Goal: Share content: Share content

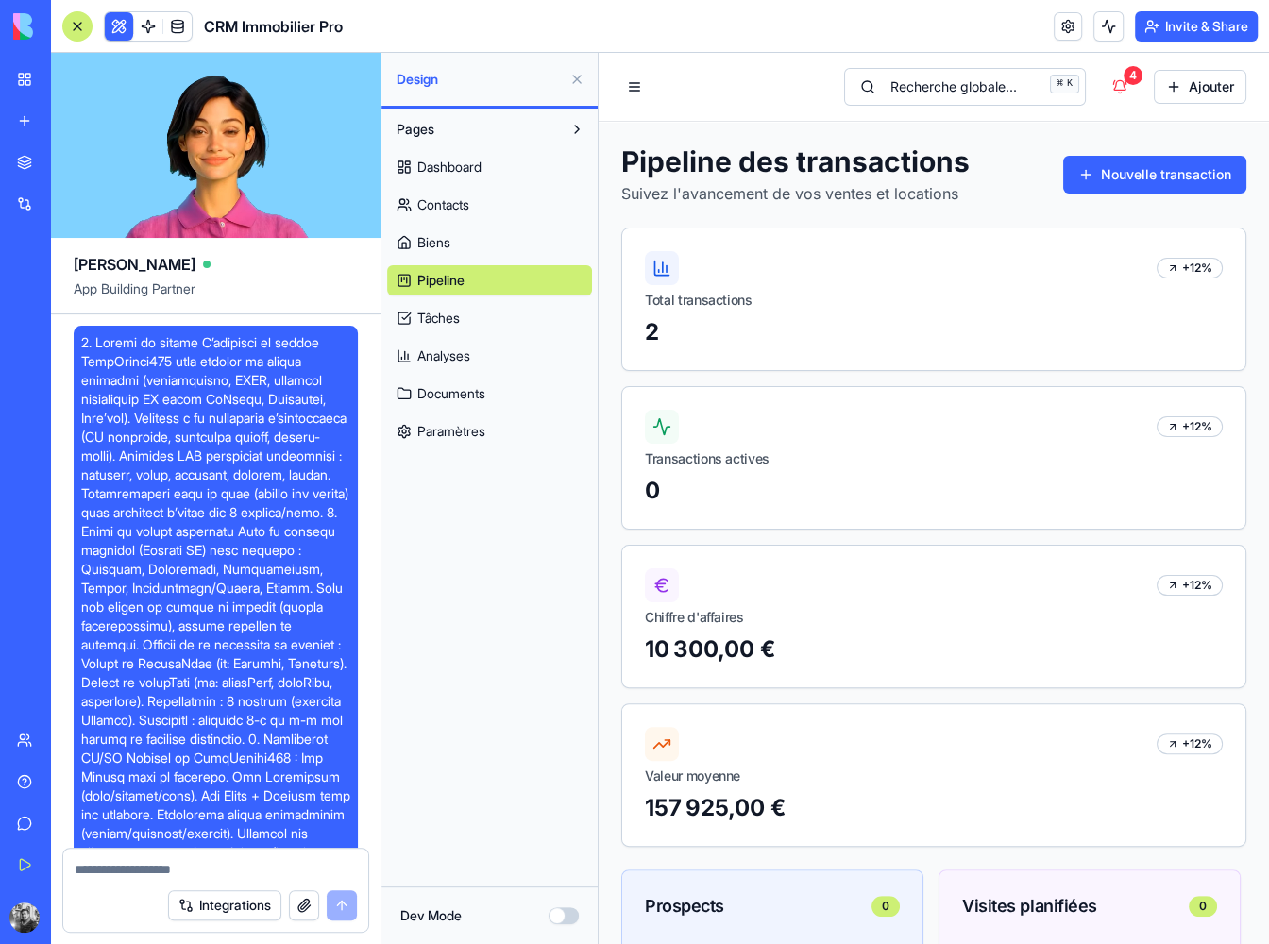
scroll to position [5577, 0]
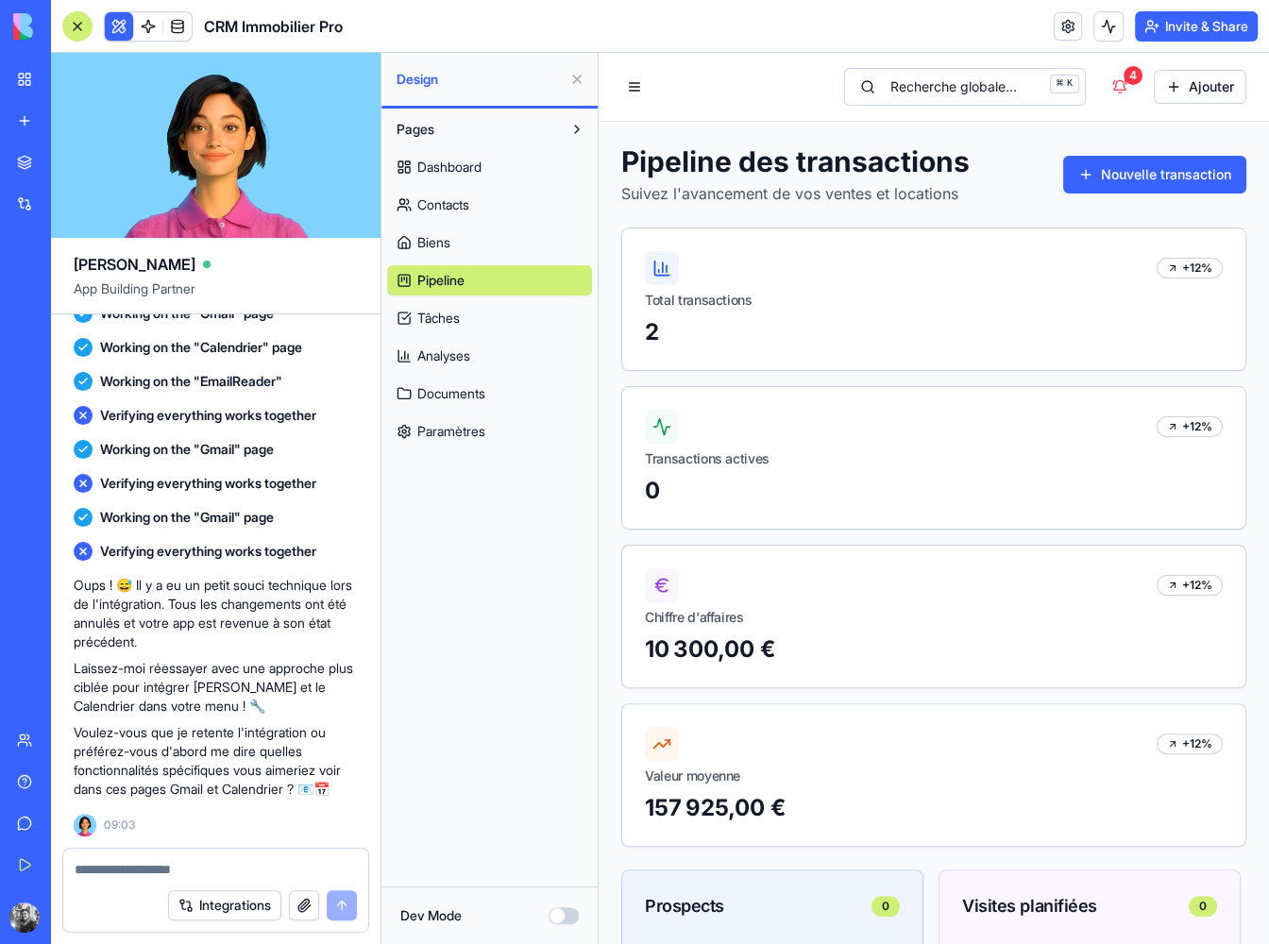
click at [195, 871] on textarea at bounding box center [216, 869] width 282 height 19
type textarea "***"
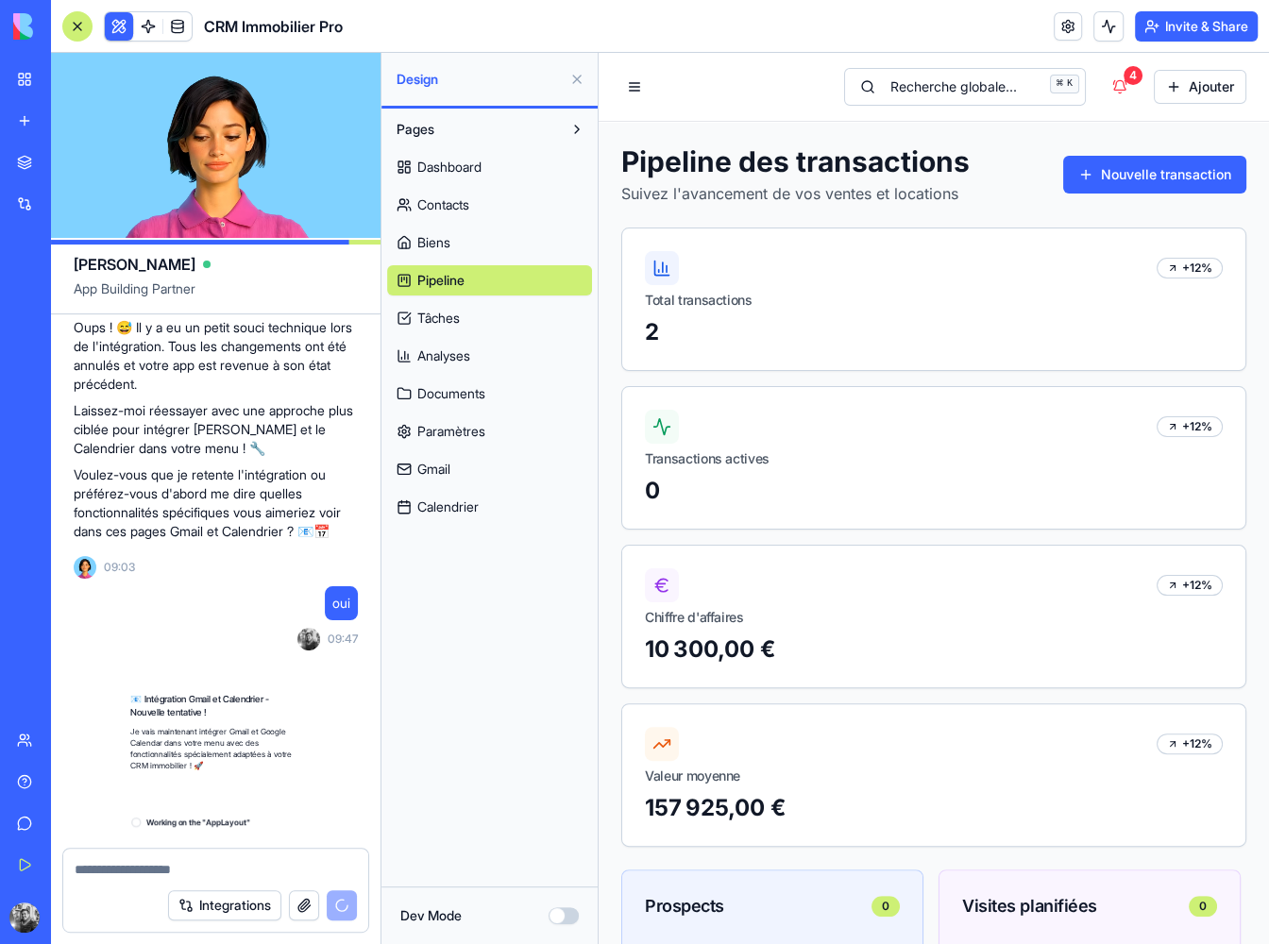
scroll to position [5936, 0]
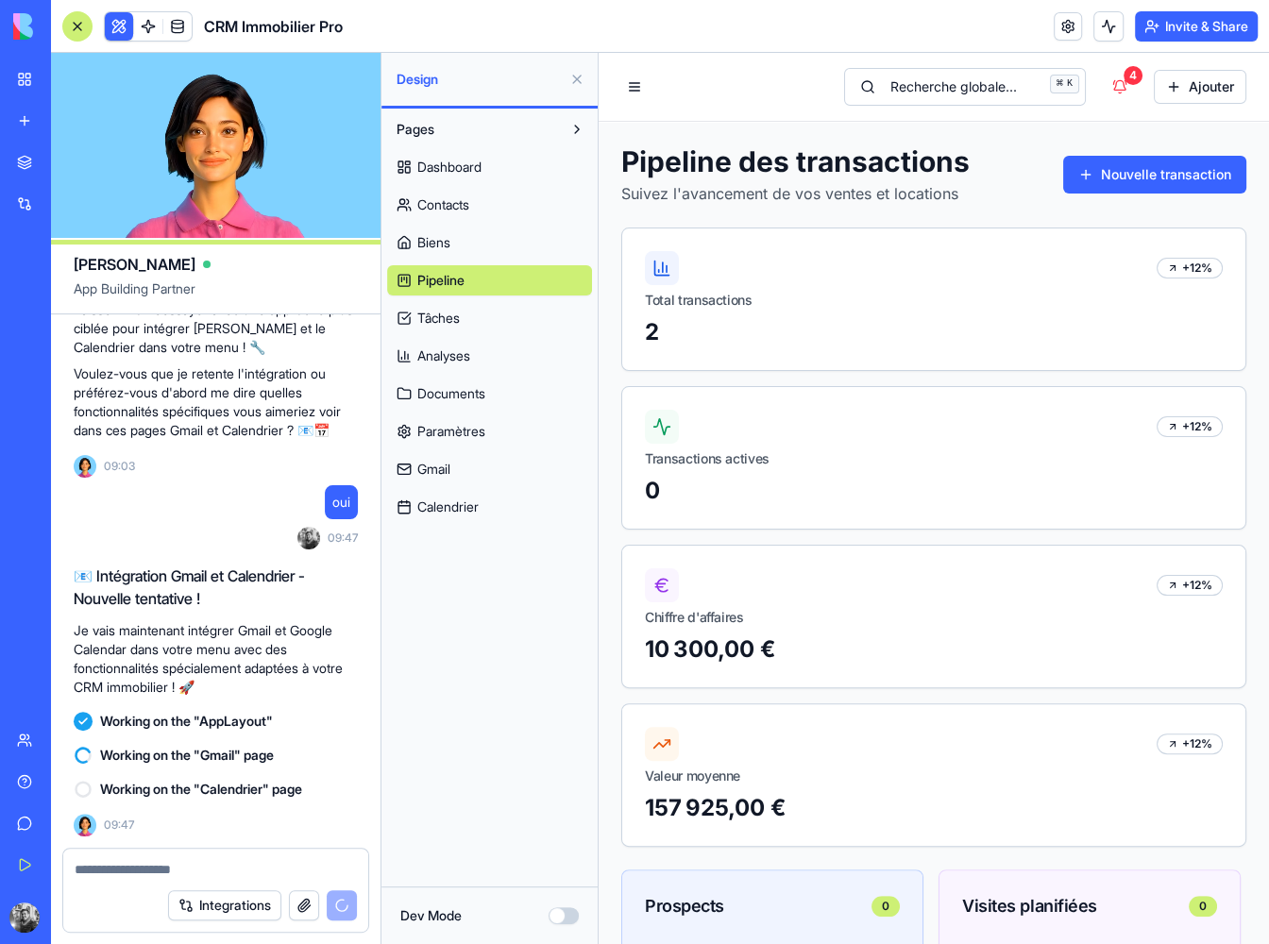
click at [462, 166] on span "Dashboard" at bounding box center [449, 167] width 64 height 19
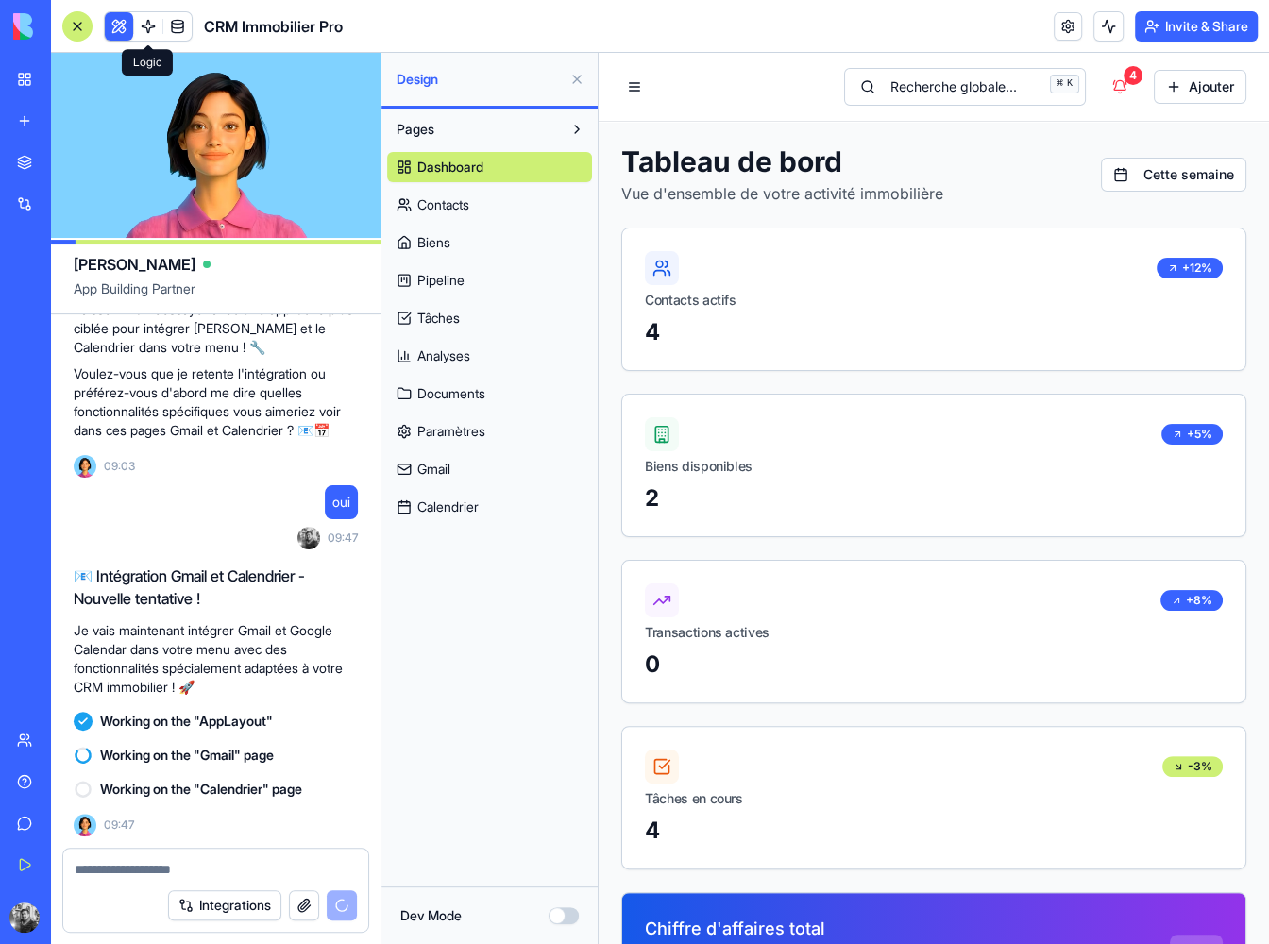
click at [160, 24] on link at bounding box center [148, 26] width 28 height 28
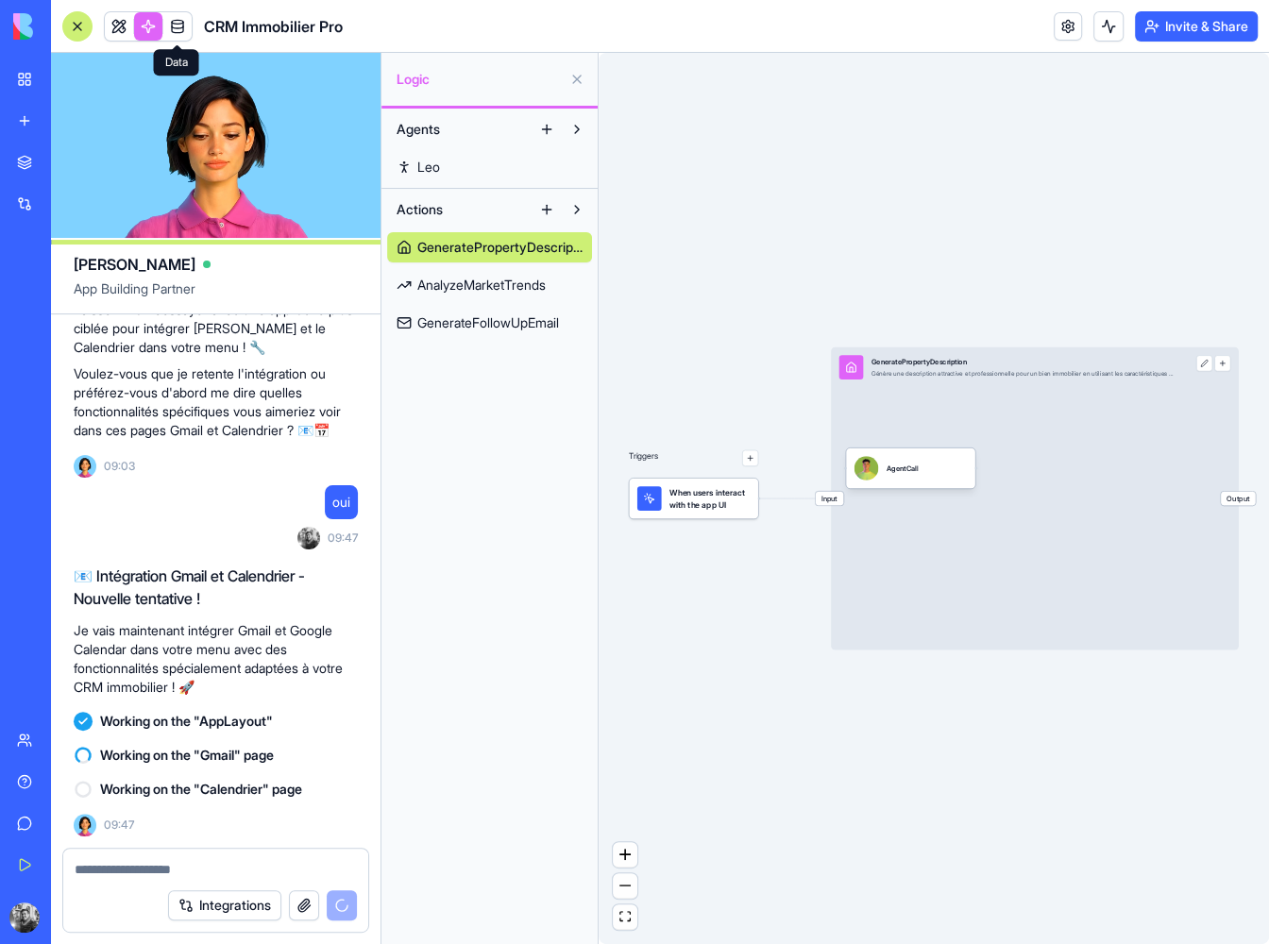
click at [172, 25] on link at bounding box center [177, 26] width 28 height 28
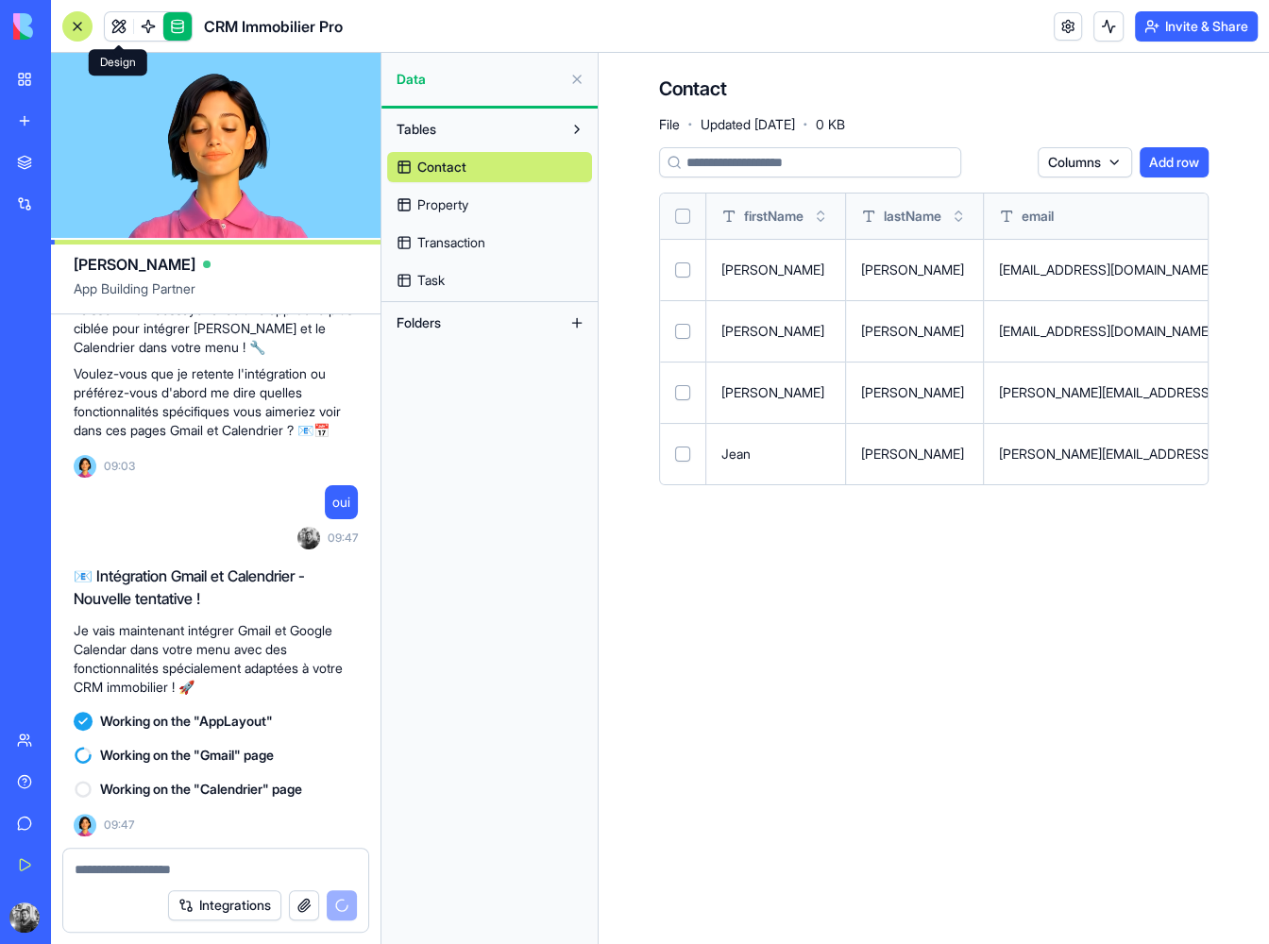
click at [127, 30] on link at bounding box center [119, 26] width 28 height 28
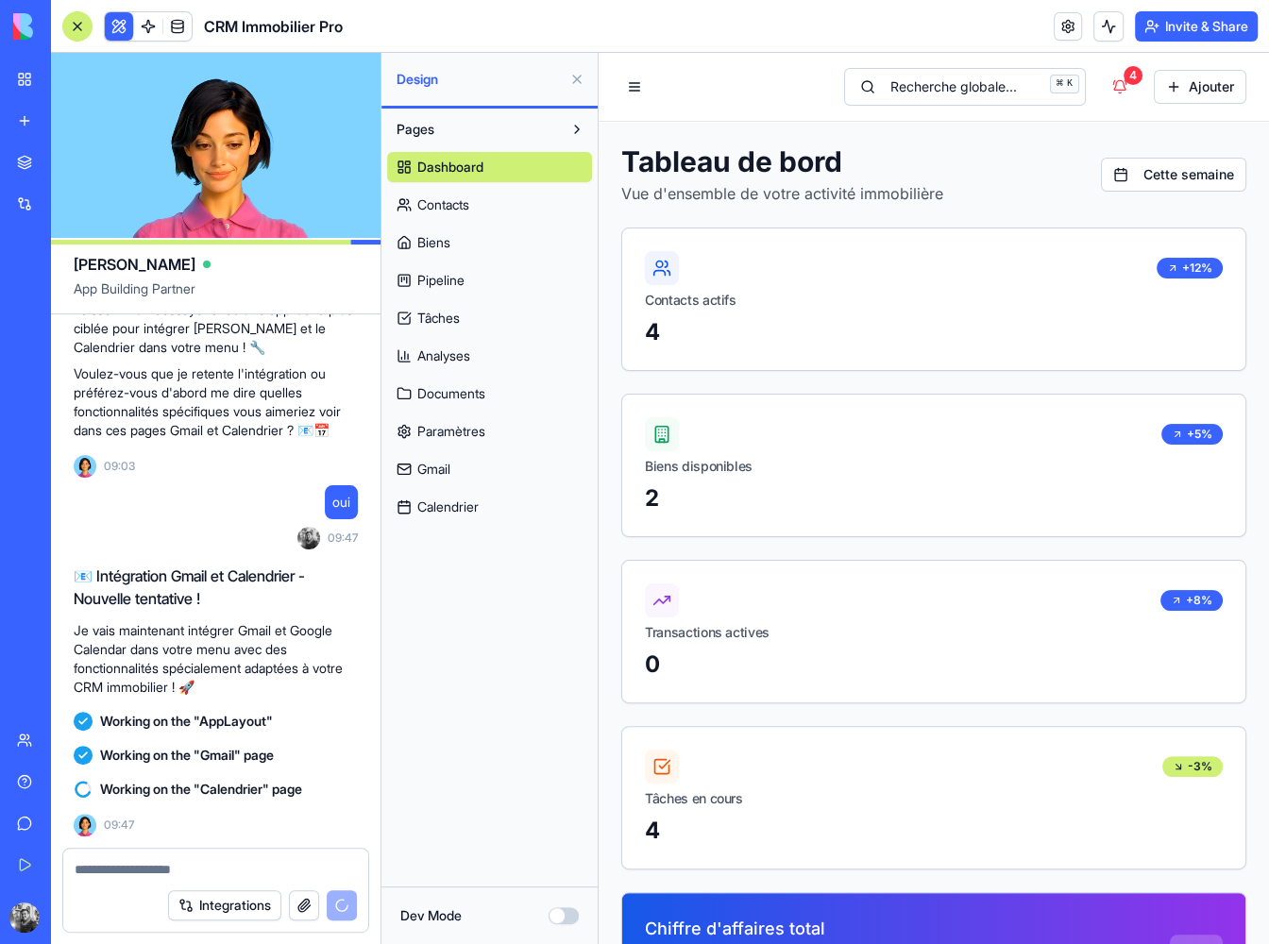
click at [476, 478] on link "Gmail" at bounding box center [489, 469] width 205 height 30
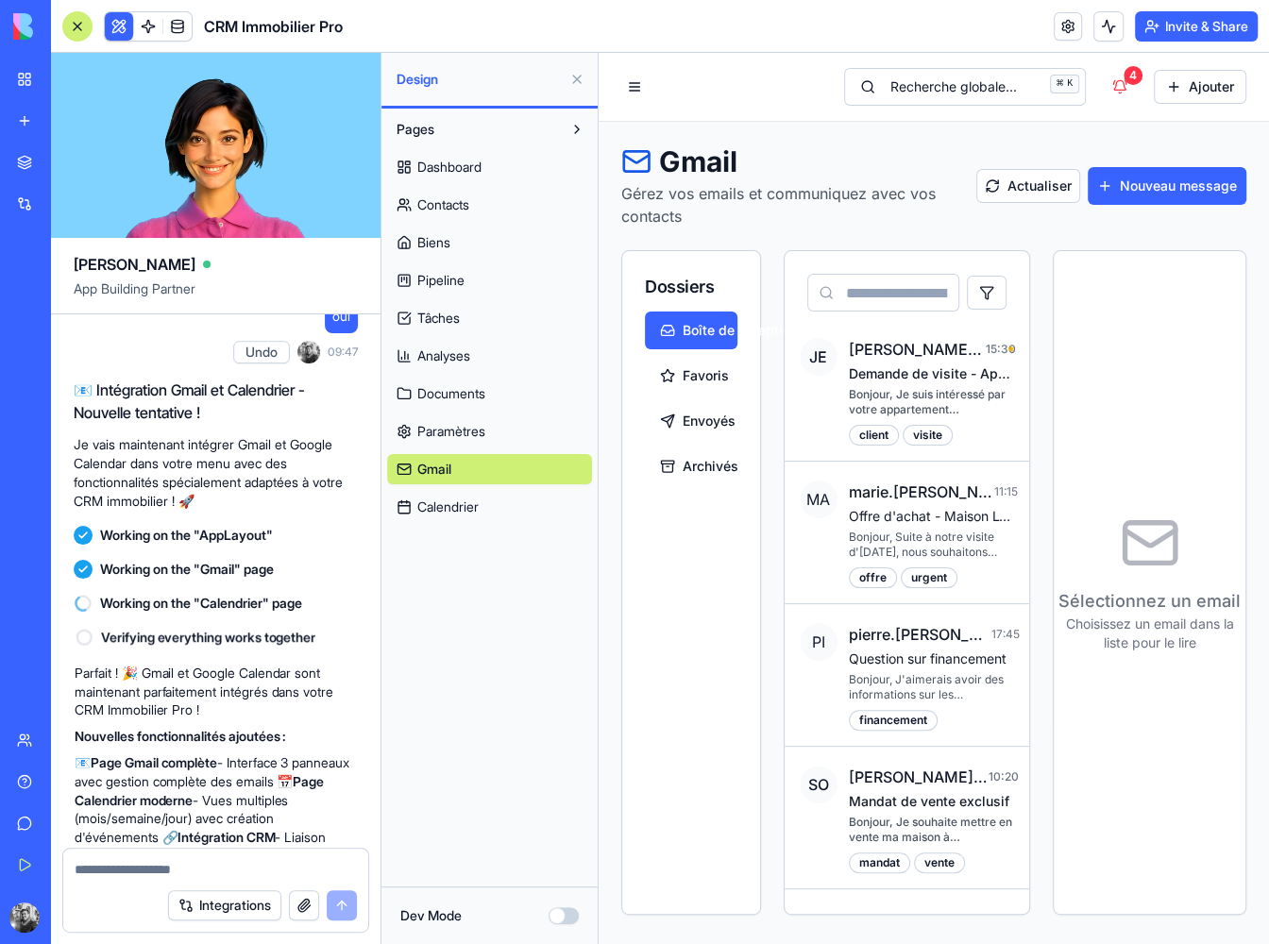
scroll to position [6366, 0]
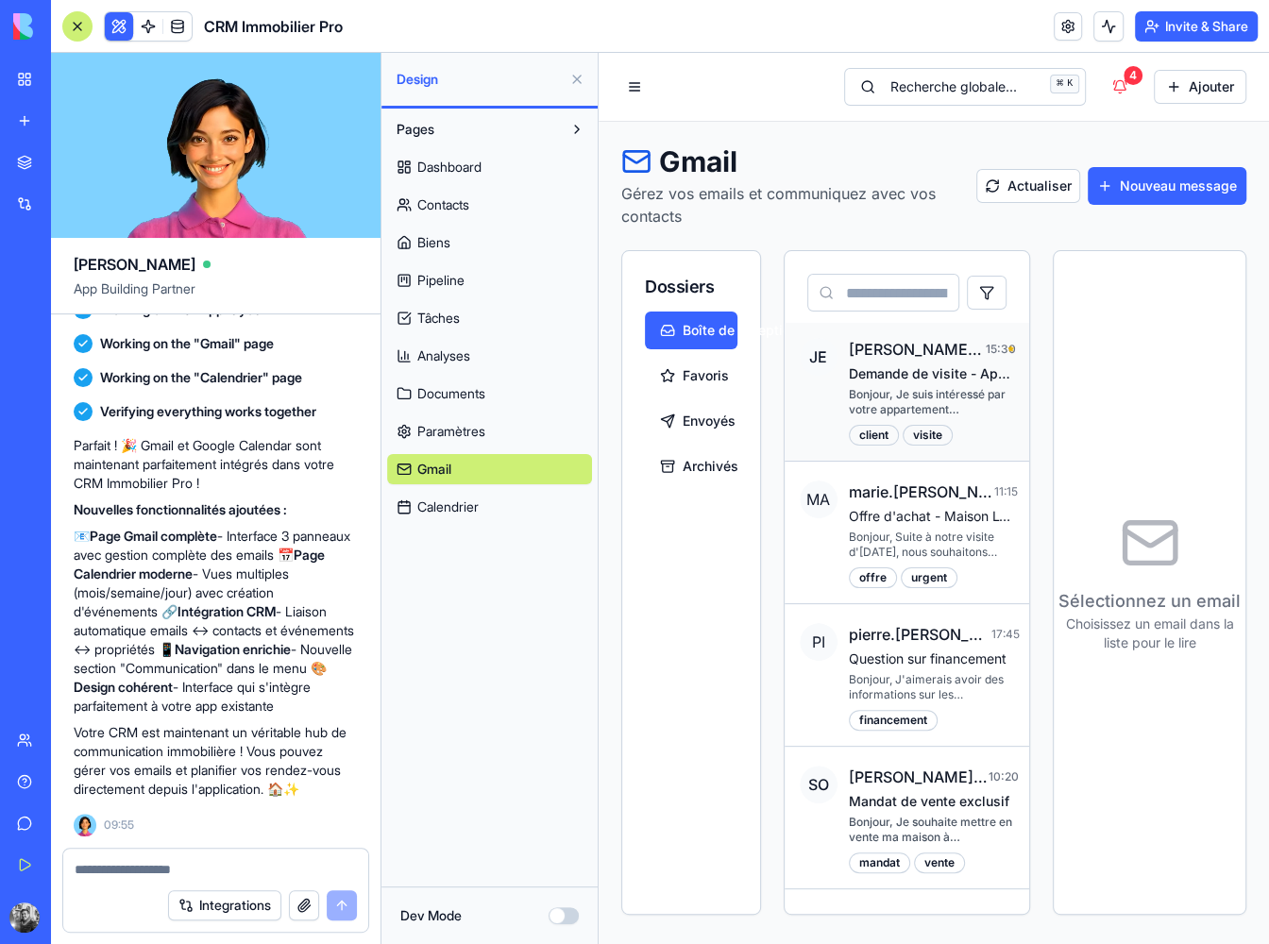
click at [935, 364] on p "Demande de visite - Appartement [MEDICAL_DATA] [GEOGRAPHIC_DATA] 15" at bounding box center [932, 373] width 166 height 19
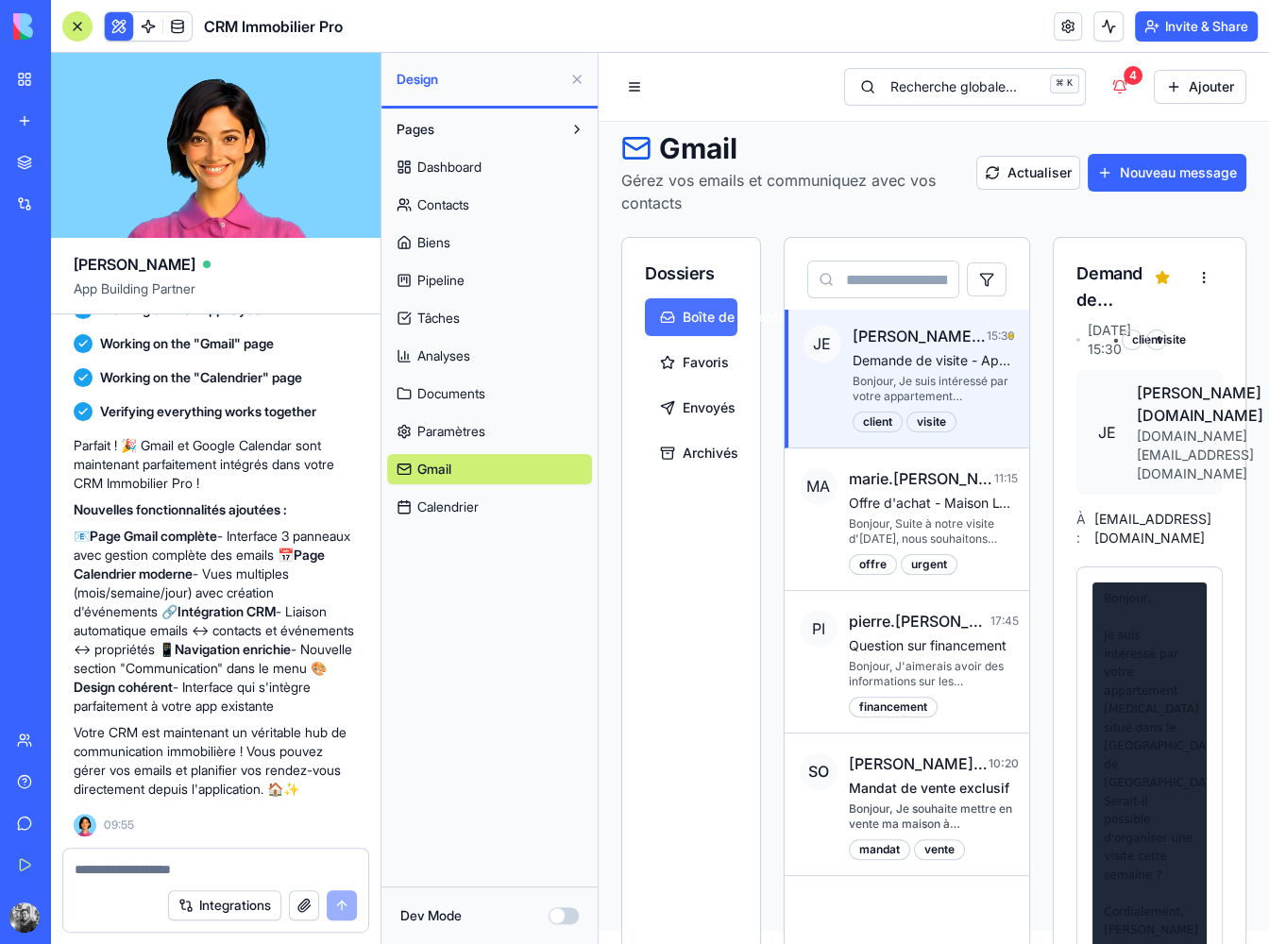
scroll to position [0, 0]
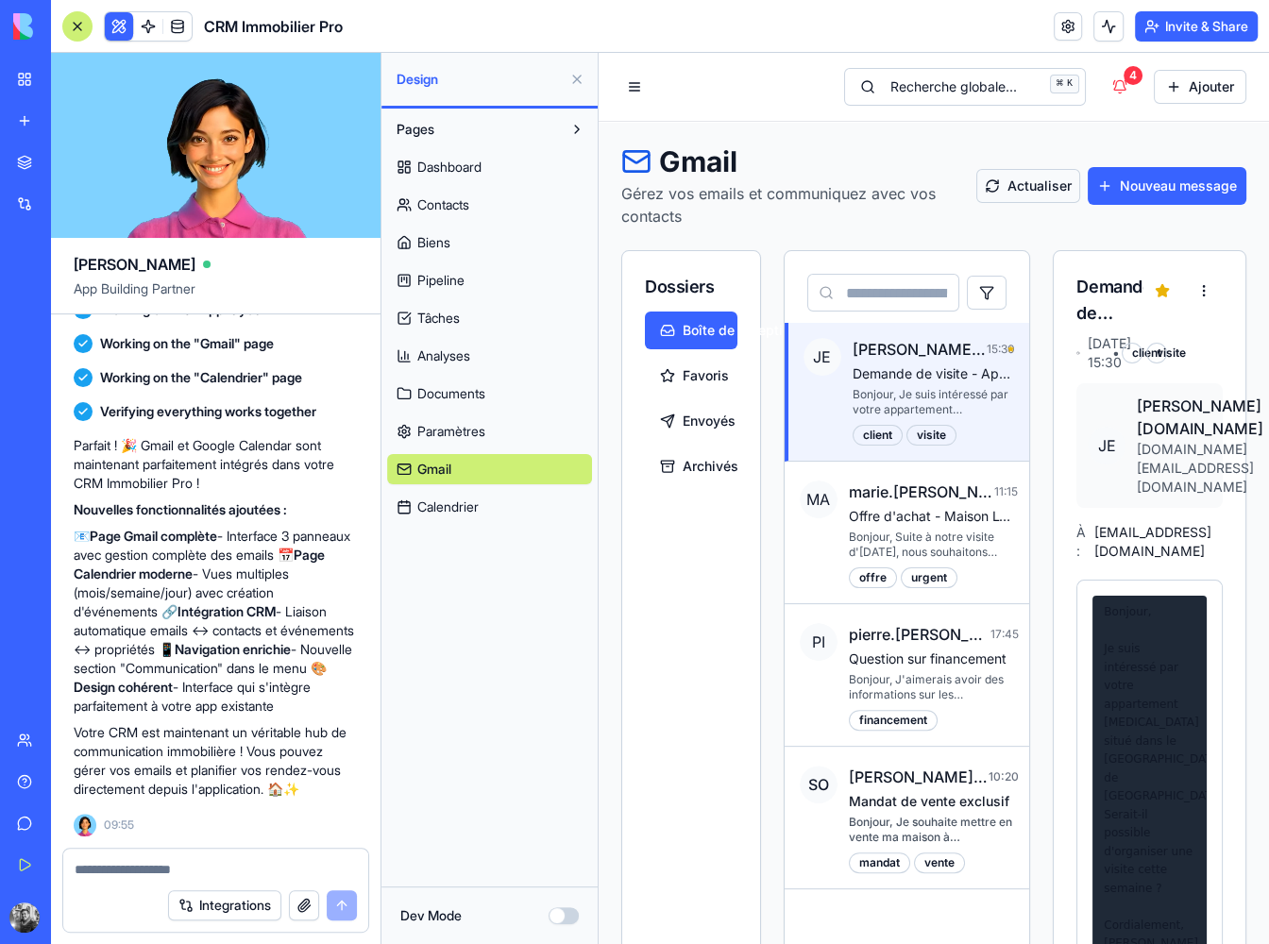
click at [1038, 187] on button "Actualiser" at bounding box center [1028, 186] width 104 height 34
click at [1235, 31] on button "Invite & Share" at bounding box center [1196, 26] width 123 height 30
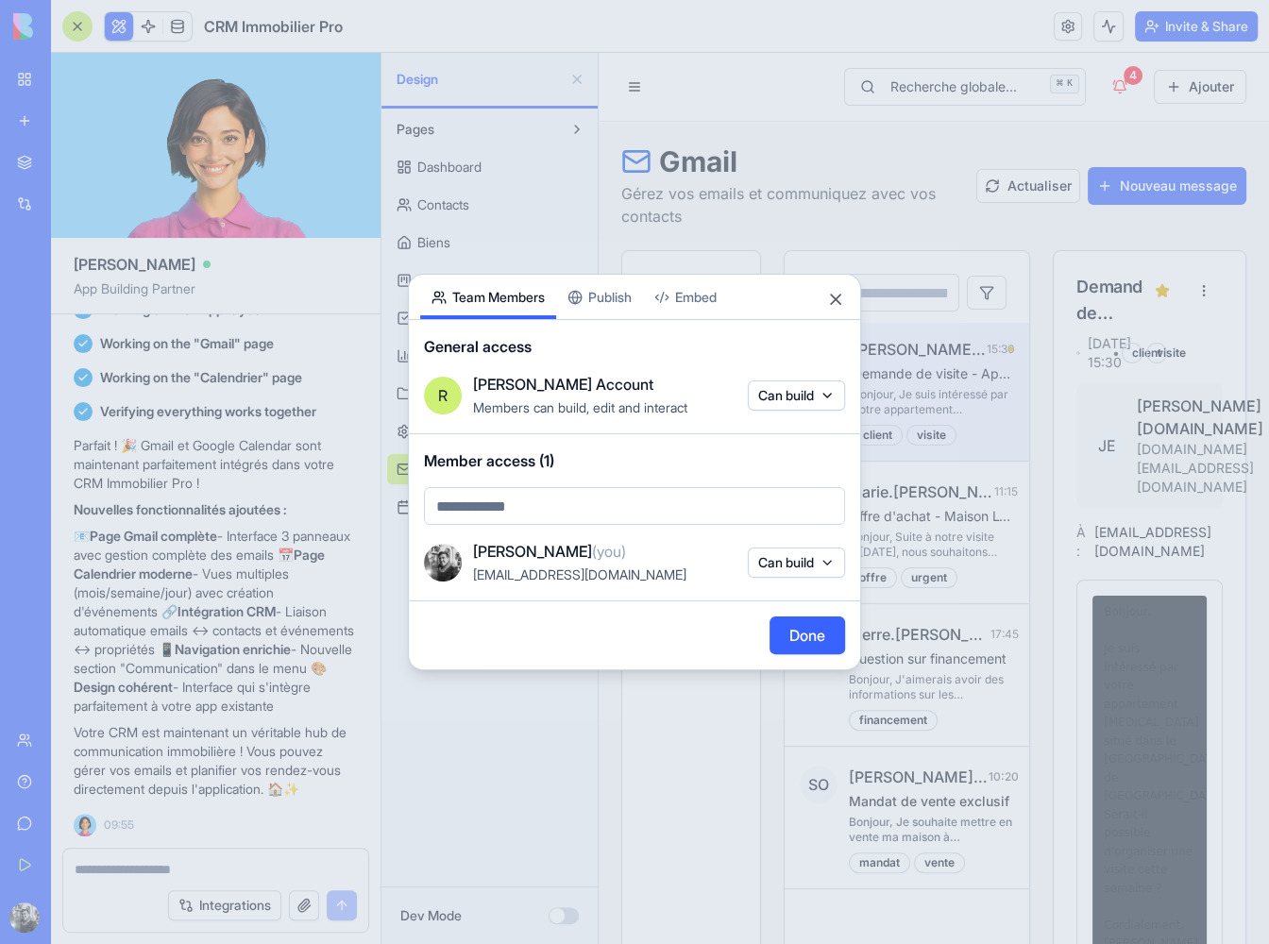
click at [605, 300] on div "Share App Team Members Publish Embed General access [PERSON_NAME] Account Membe…" at bounding box center [634, 472] width 453 height 396
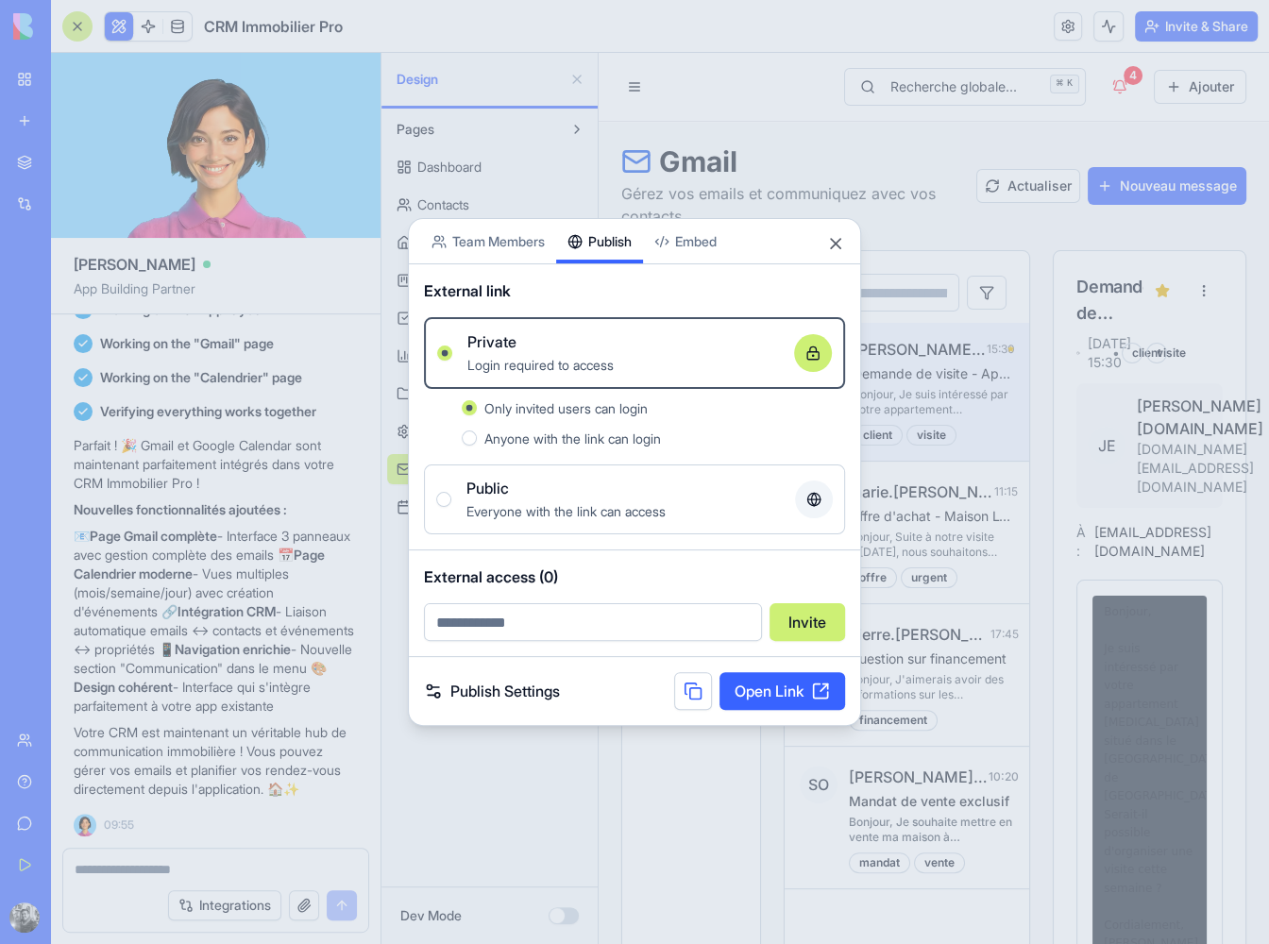
click at [765, 682] on link "Open Link" at bounding box center [782, 691] width 126 height 38
click at [839, 238] on button "Close" at bounding box center [835, 243] width 19 height 19
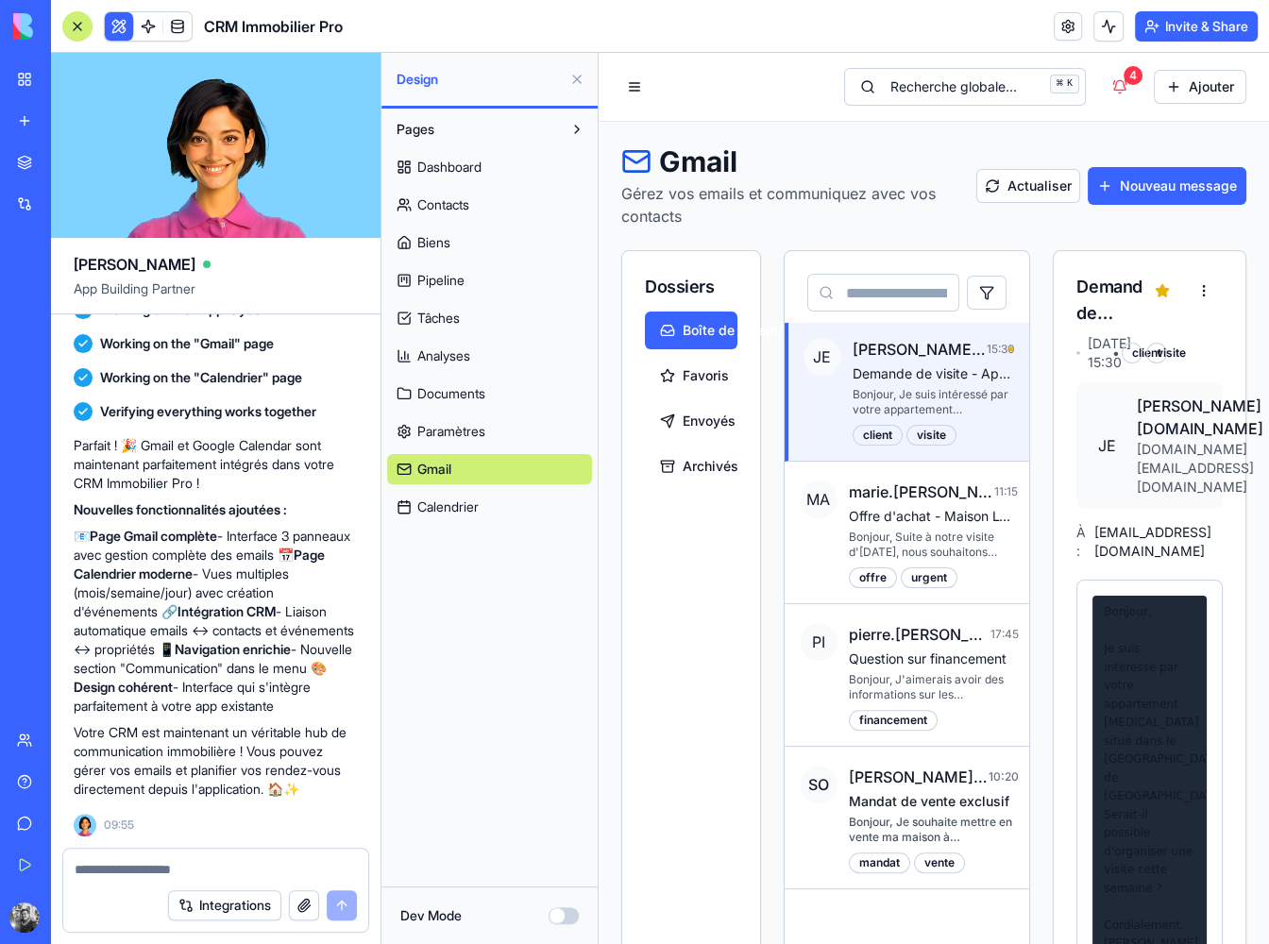
click at [486, 497] on link "Calendrier" at bounding box center [489, 507] width 205 height 30
